Goal: Obtain resource: Download file/media

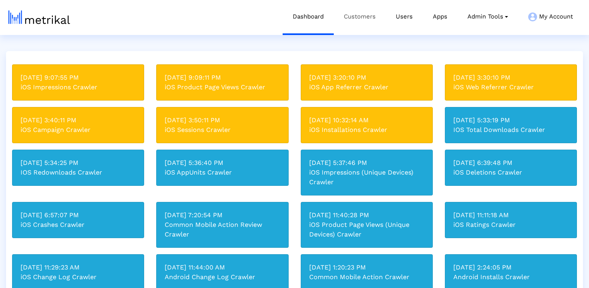
click at [362, 16] on link "Customers" at bounding box center [360, 16] width 52 height 33
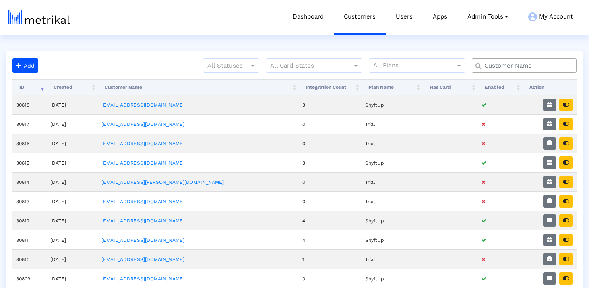
click at [508, 64] on input "text" at bounding box center [525, 66] width 95 height 8
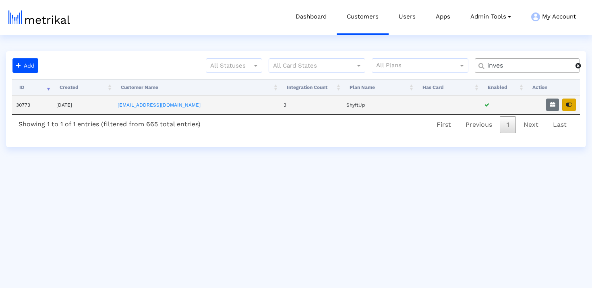
type input "inves"
click at [564, 105] on button "button" at bounding box center [569, 105] width 14 height 12
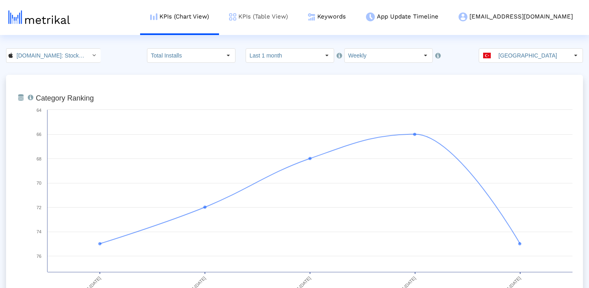
click at [295, 24] on link "KPIs (Table View)" at bounding box center [258, 16] width 79 height 33
click at [356, 21] on link "Keywords" at bounding box center [327, 16] width 58 height 33
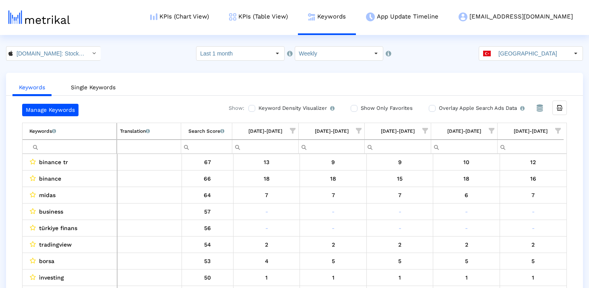
scroll to position [2, 0]
click at [499, 52] on div "[GEOGRAPHIC_DATA]" at bounding box center [524, 53] width 90 height 14
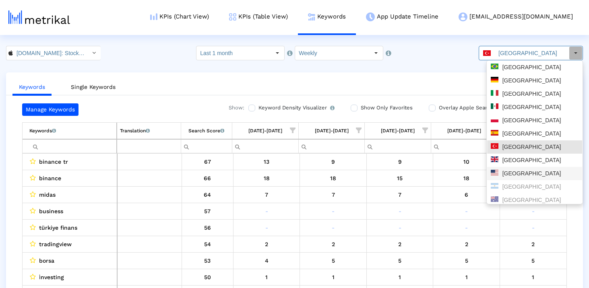
click at [528, 171] on div "United States" at bounding box center [535, 174] width 88 height 8
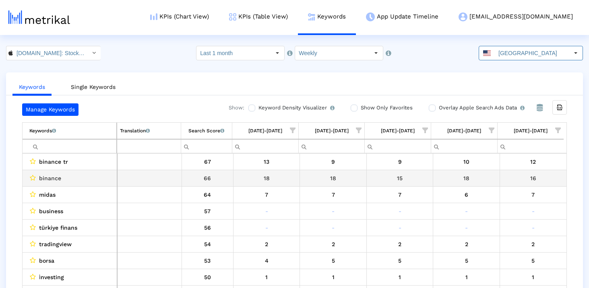
scroll to position [0, 0]
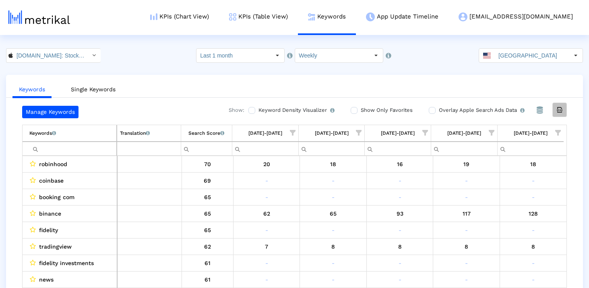
click at [556, 108] on icon "Export all data" at bounding box center [559, 109] width 7 height 7
click at [534, 60] on input "United States" at bounding box center [532, 56] width 74 height 14
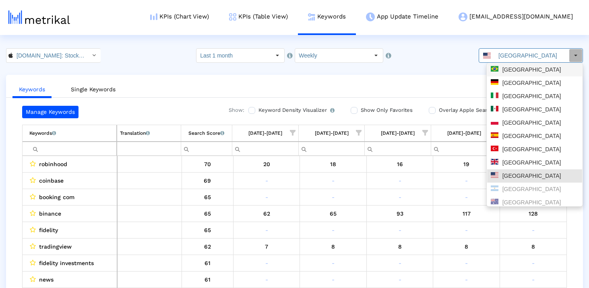
click at [514, 75] on div "Brazil" at bounding box center [534, 69] width 95 height 13
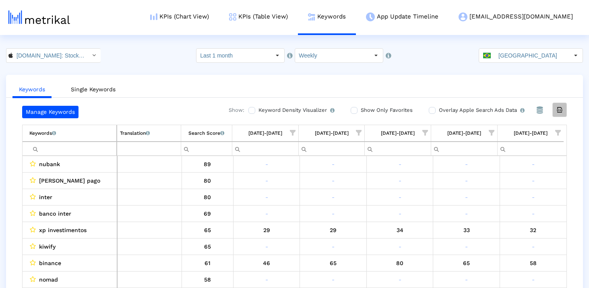
click at [561, 107] on icon "Export all data" at bounding box center [559, 109] width 7 height 7
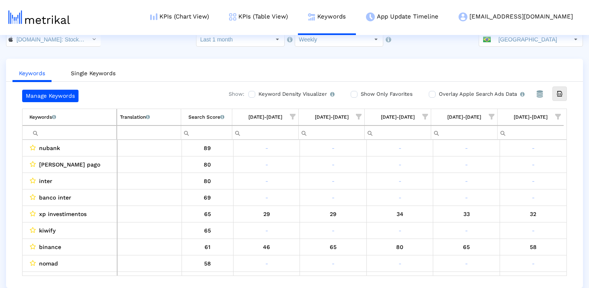
click at [555, 116] on span "Show filter options for column '08/24/25-08/30/25'" at bounding box center [558, 117] width 6 height 6
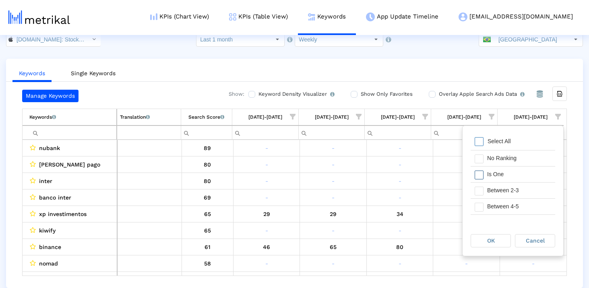
click at [481, 179] on div "Filter options" at bounding box center [476, 175] width 12 height 16
click at [528, 238] on span "Cancel" at bounding box center [535, 240] width 19 height 6
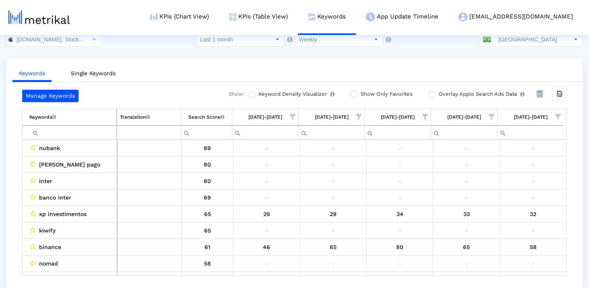
click at [559, 114] on span "Show filter options for column '08/24/25-08/30/25'" at bounding box center [558, 117] width 6 height 6
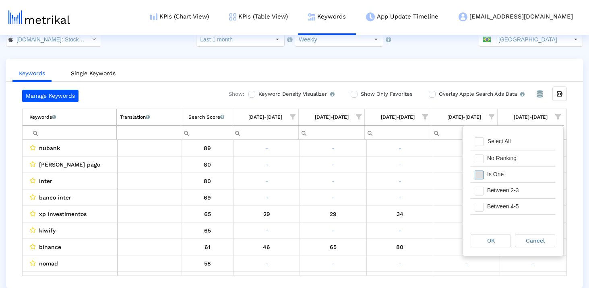
click at [479, 174] on span "Filter options" at bounding box center [478, 175] width 9 height 9
click at [486, 237] on div "OK" at bounding box center [490, 241] width 39 height 12
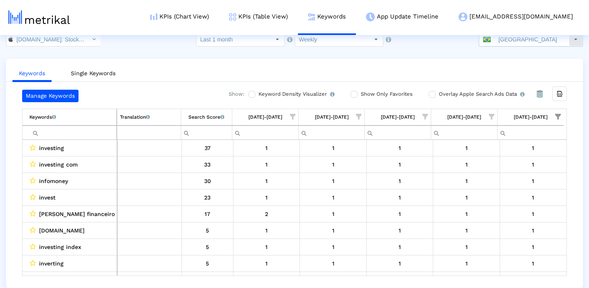
click at [507, 42] on input "Brazil" at bounding box center [532, 40] width 74 height 14
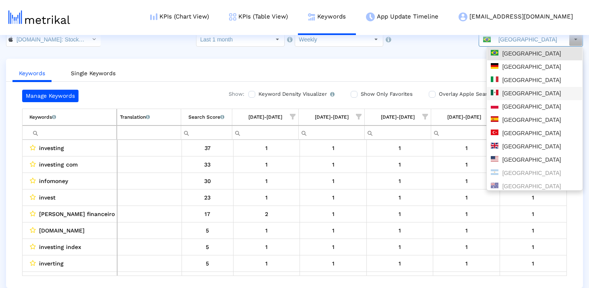
click at [513, 92] on div "Mexico" at bounding box center [535, 94] width 88 height 8
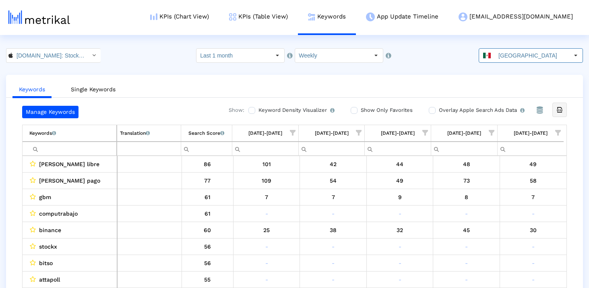
click at [563, 107] on div "Export all data" at bounding box center [560, 110] width 14 height 14
click at [526, 51] on input "Mexico" at bounding box center [532, 56] width 74 height 14
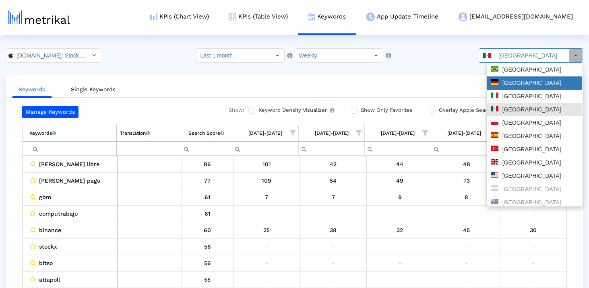
click at [522, 84] on div "Germany" at bounding box center [535, 83] width 88 height 8
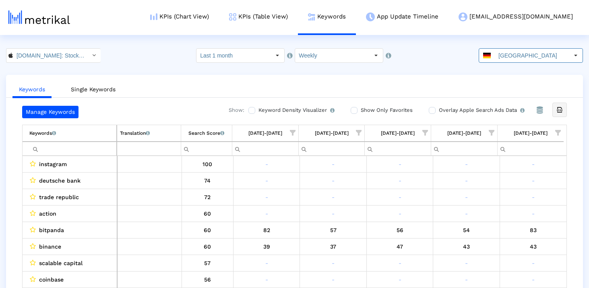
click at [564, 110] on div "Export all data" at bounding box center [560, 110] width 14 height 14
click at [43, 53] on input "Investing.com: Stock Market < 909998122 >" at bounding box center [49, 56] width 72 height 14
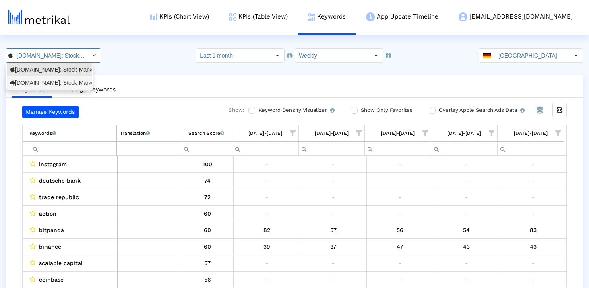
click at [49, 80] on div "Investing.com: Stock Market <com.fusionmedia.investing>" at bounding box center [49, 83] width 78 height 8
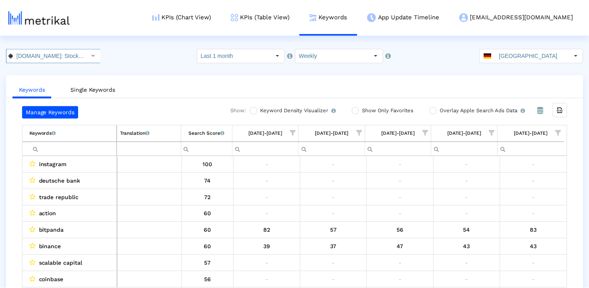
scroll to position [0, 91]
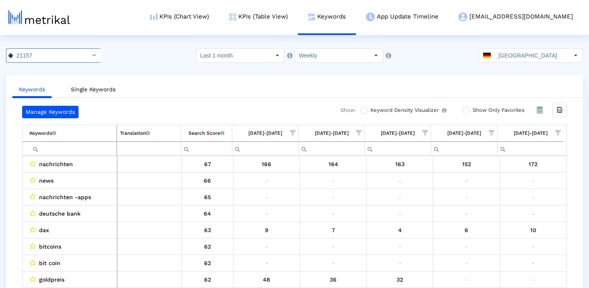
click at [500, 56] on div "Germany" at bounding box center [524, 56] width 90 height 14
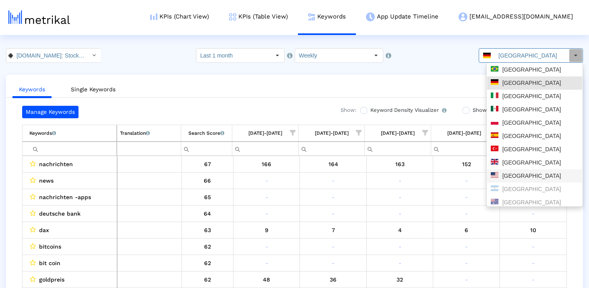
click at [507, 174] on div "United States" at bounding box center [535, 176] width 88 height 8
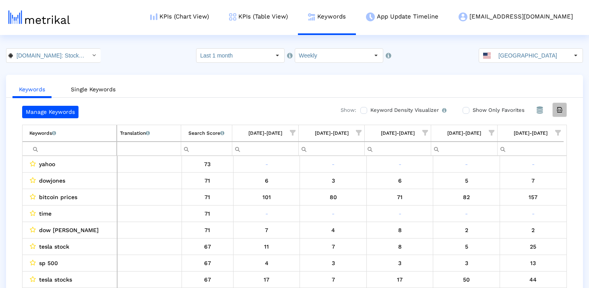
click at [559, 113] on icon "Export all data" at bounding box center [559, 109] width 7 height 7
click at [522, 50] on input "United States" at bounding box center [532, 56] width 74 height 14
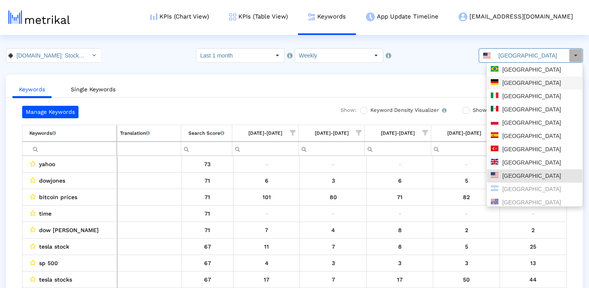
click at [513, 74] on div "Brazil" at bounding box center [534, 69] width 95 height 13
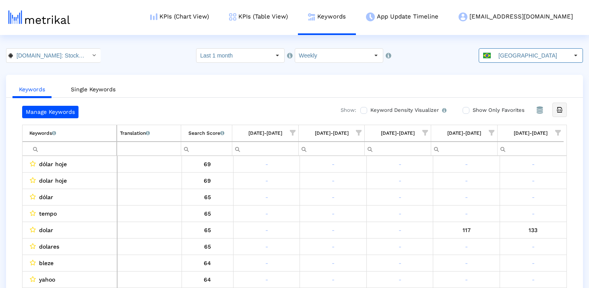
click at [563, 113] on div "Export all data" at bounding box center [560, 110] width 14 height 14
click at [512, 48] on html "KPIs (Chart View) KPIs (Table View) Keywords App Update Timeline investing@shyf…" at bounding box center [294, 152] width 589 height 304
click at [512, 56] on input "Brazil" at bounding box center [532, 56] width 74 height 14
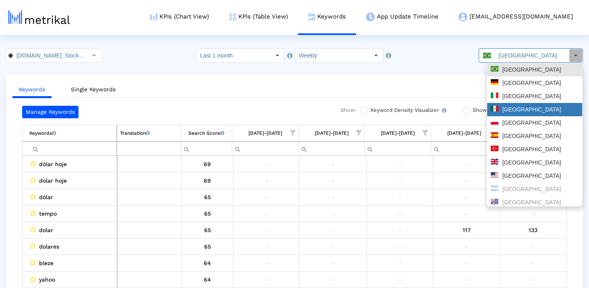
click at [532, 111] on div "Mexico" at bounding box center [535, 110] width 88 height 8
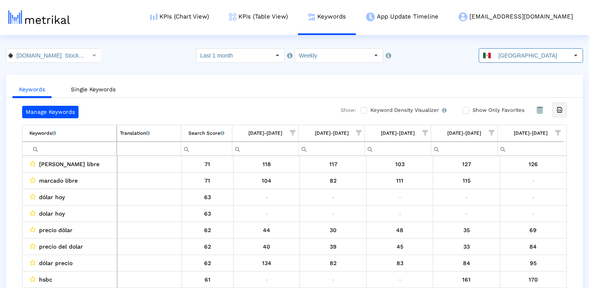
click at [561, 112] on icon "Export all data" at bounding box center [559, 109] width 7 height 7
click at [508, 58] on input "Mexico" at bounding box center [532, 56] width 74 height 14
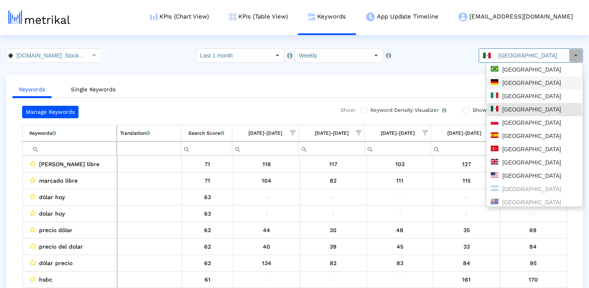
click at [543, 87] on div "Germany" at bounding box center [534, 82] width 95 height 13
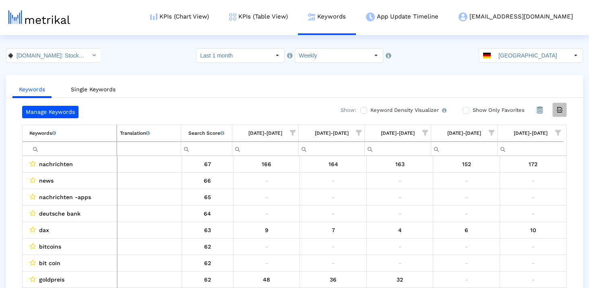
click at [563, 115] on div "Export all data" at bounding box center [560, 110] width 14 height 14
